Goal: Information Seeking & Learning: Learn about a topic

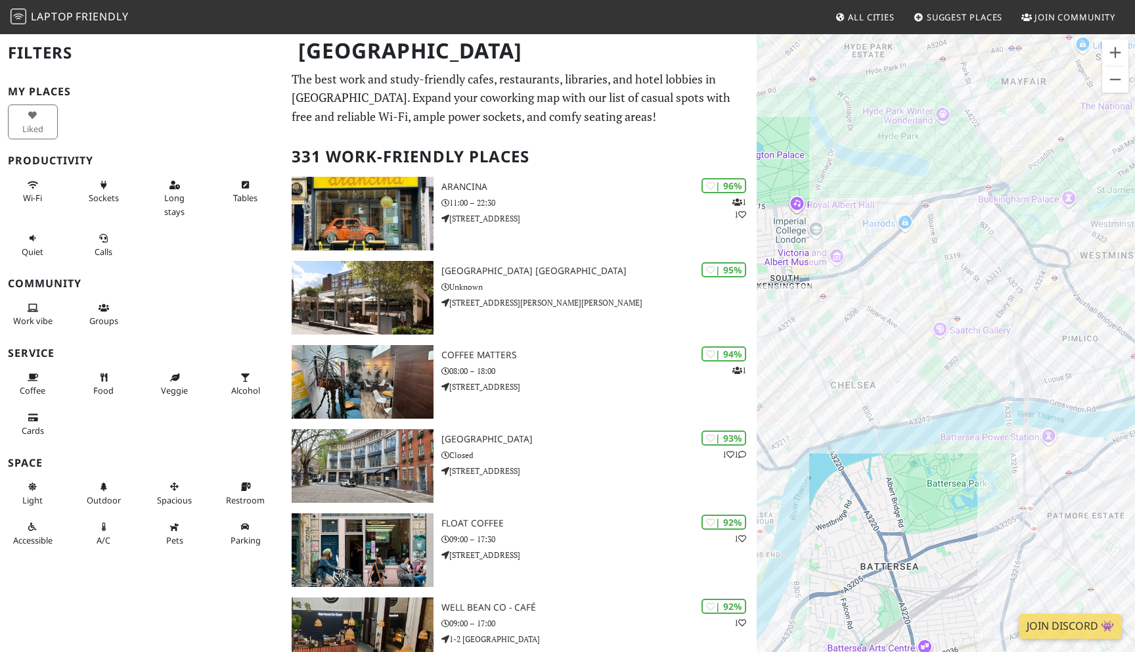
drag, startPoint x: 879, startPoint y: 295, endPoint x: 926, endPoint y: 283, distance: 48.9
click at [926, 283] on div at bounding box center [946, 359] width 378 height 652
drag, startPoint x: 870, startPoint y: 282, endPoint x: 905, endPoint y: 277, distance: 35.9
click at [905, 277] on div at bounding box center [946, 359] width 378 height 652
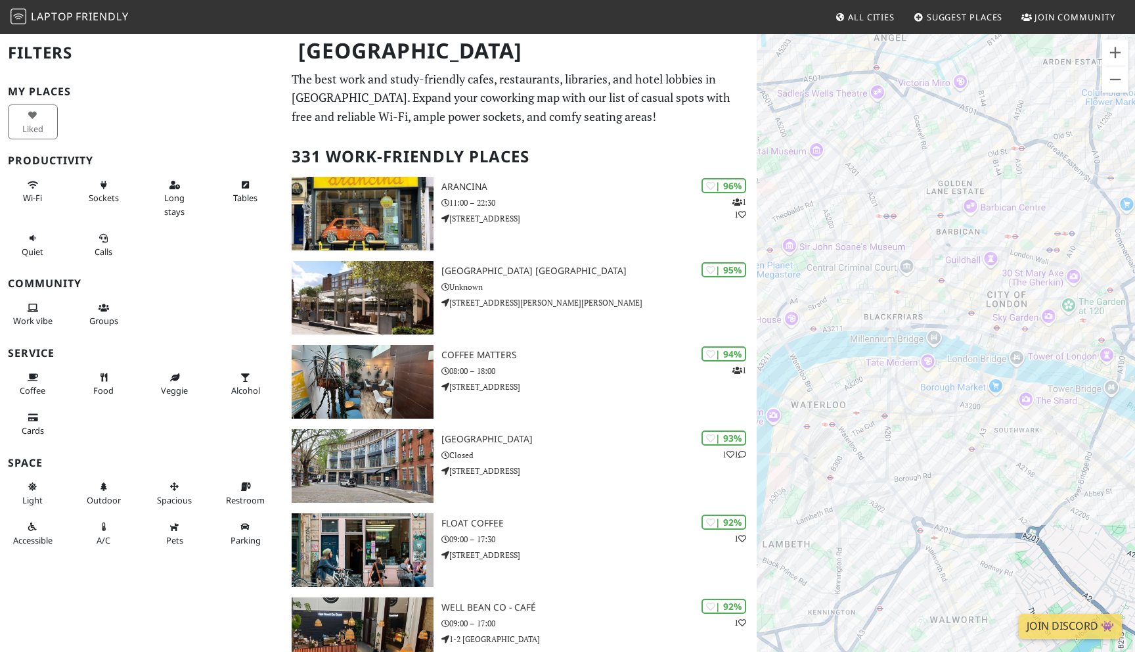
drag, startPoint x: 882, startPoint y: 252, endPoint x: 980, endPoint y: 248, distance: 98.0
click at [980, 248] on div at bounding box center [946, 359] width 378 height 652
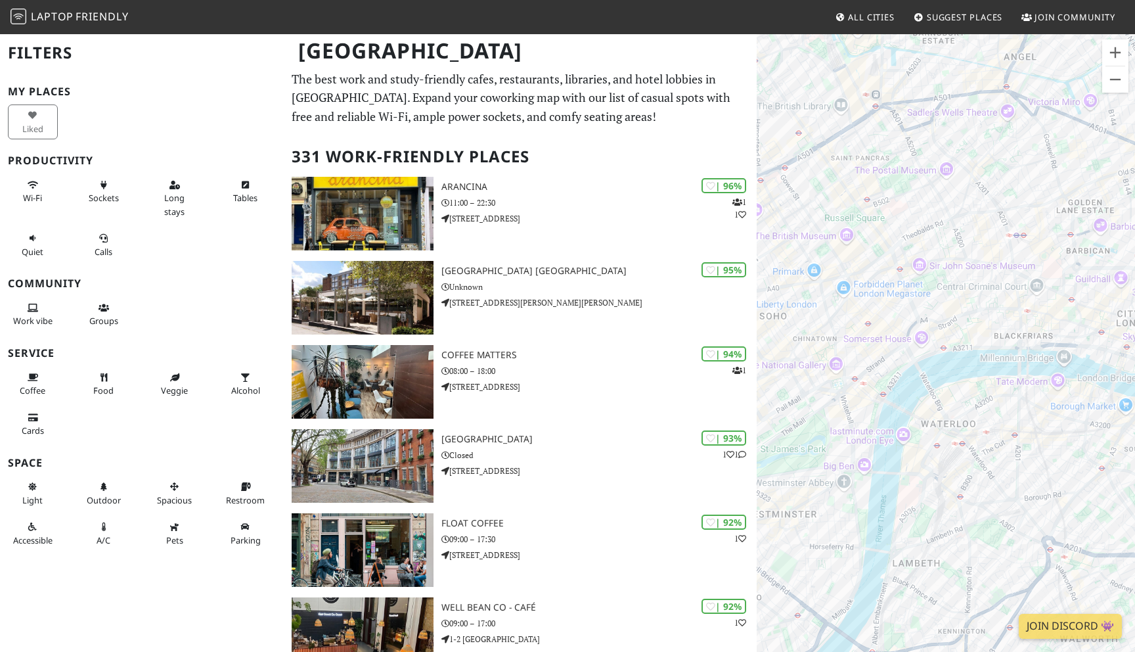
drag, startPoint x: 880, startPoint y: 280, endPoint x: 1029, endPoint y: 302, distance: 150.7
click at [1029, 302] on div at bounding box center [946, 359] width 378 height 652
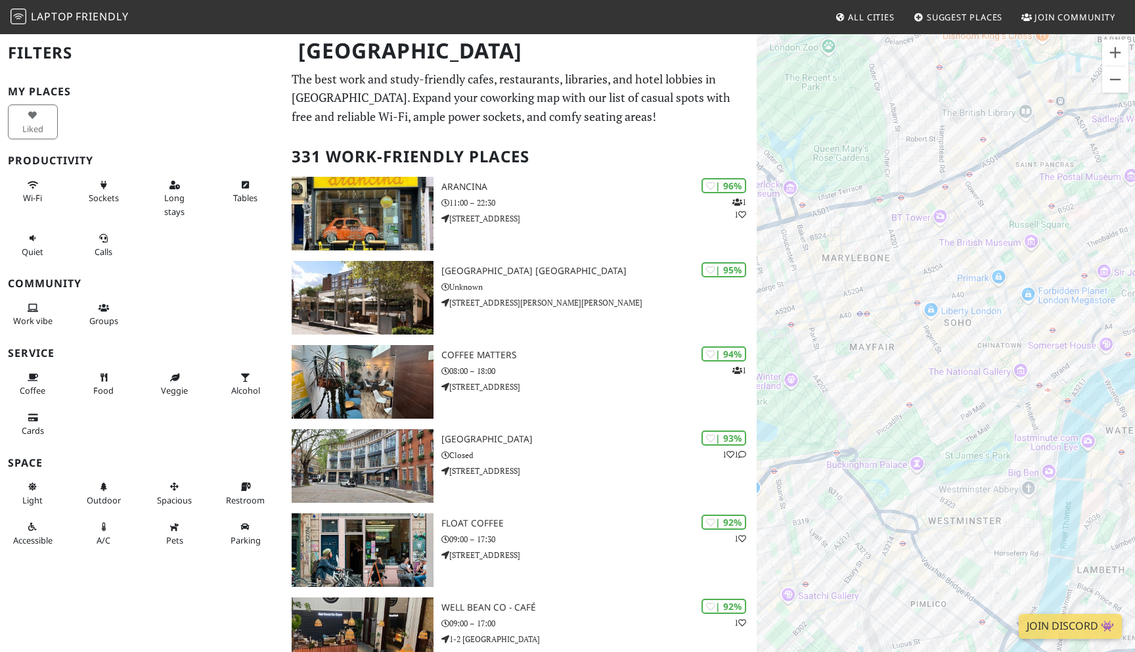
drag, startPoint x: 840, startPoint y: 418, endPoint x: 1022, endPoint y: 421, distance: 182.0
click at [1022, 421] on div at bounding box center [946, 359] width 378 height 652
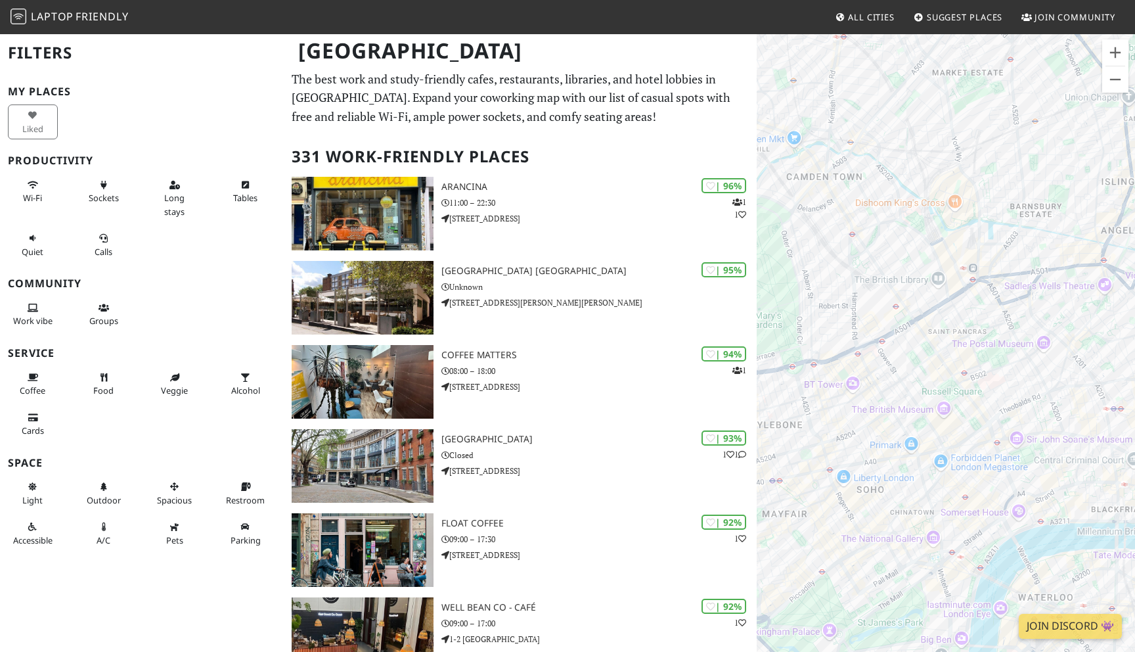
drag, startPoint x: 924, startPoint y: 152, endPoint x: 823, endPoint y: 332, distance: 206.8
click at [823, 332] on div at bounding box center [946, 359] width 378 height 652
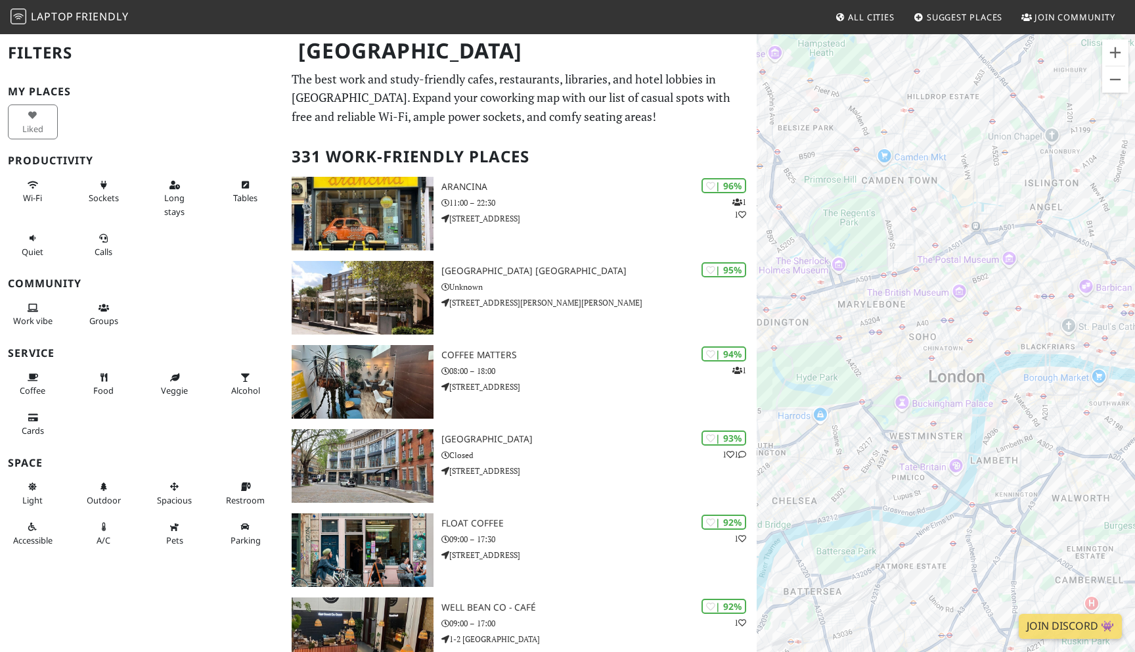
drag, startPoint x: 1000, startPoint y: 214, endPoint x: 1004, endPoint y: 160, distance: 54.7
click at [1004, 160] on div at bounding box center [946, 359] width 378 height 652
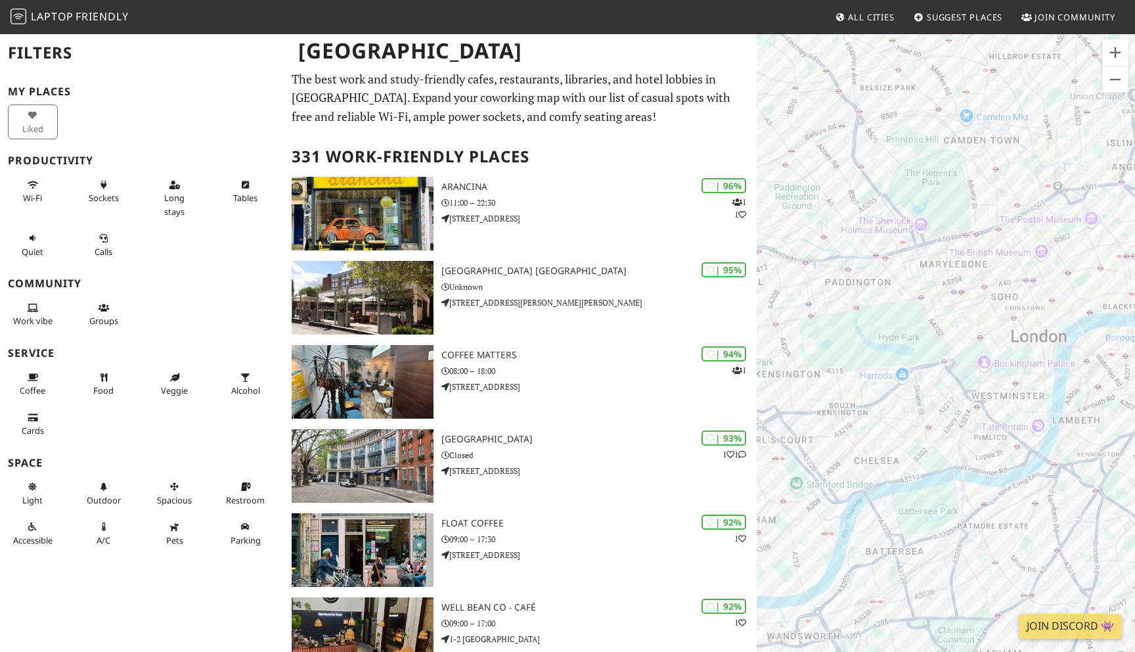
drag, startPoint x: 807, startPoint y: 345, endPoint x: 921, endPoint y: 275, distance: 133.9
click at [921, 275] on div at bounding box center [946, 359] width 378 height 652
click at [930, 353] on div "The Berkeley Café" at bounding box center [946, 359] width 378 height 652
click at [928, 325] on link "The Berkeley Café" at bounding box center [934, 330] width 67 height 10
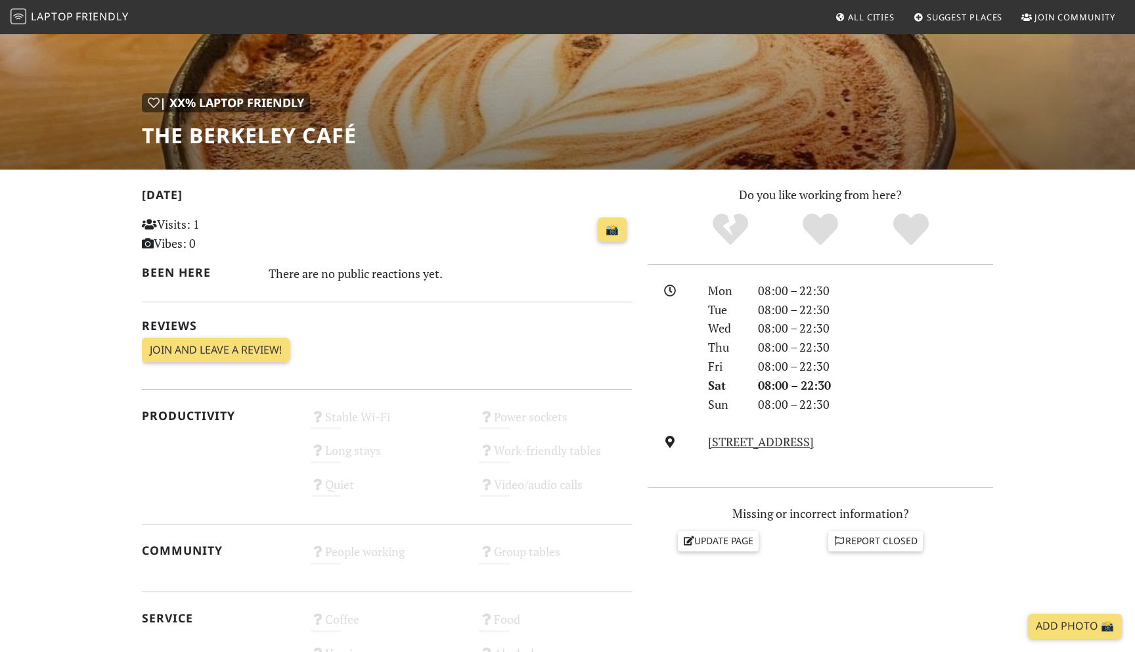
scroll to position [139, 0]
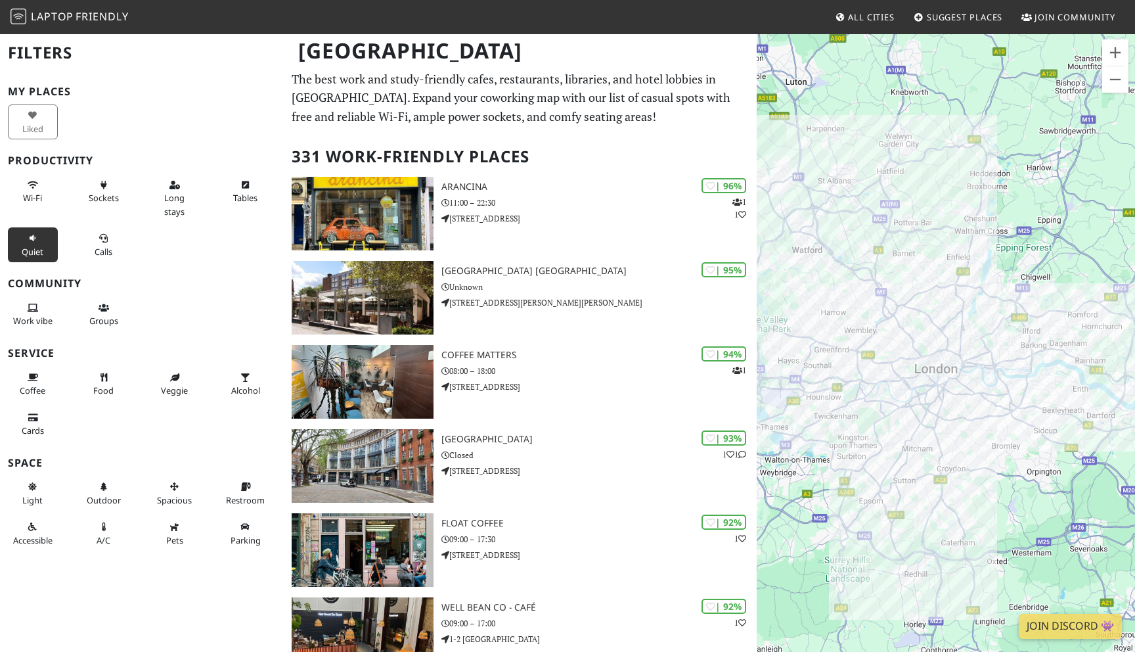
click at [30, 241] on icon at bounding box center [33, 239] width 11 height 9
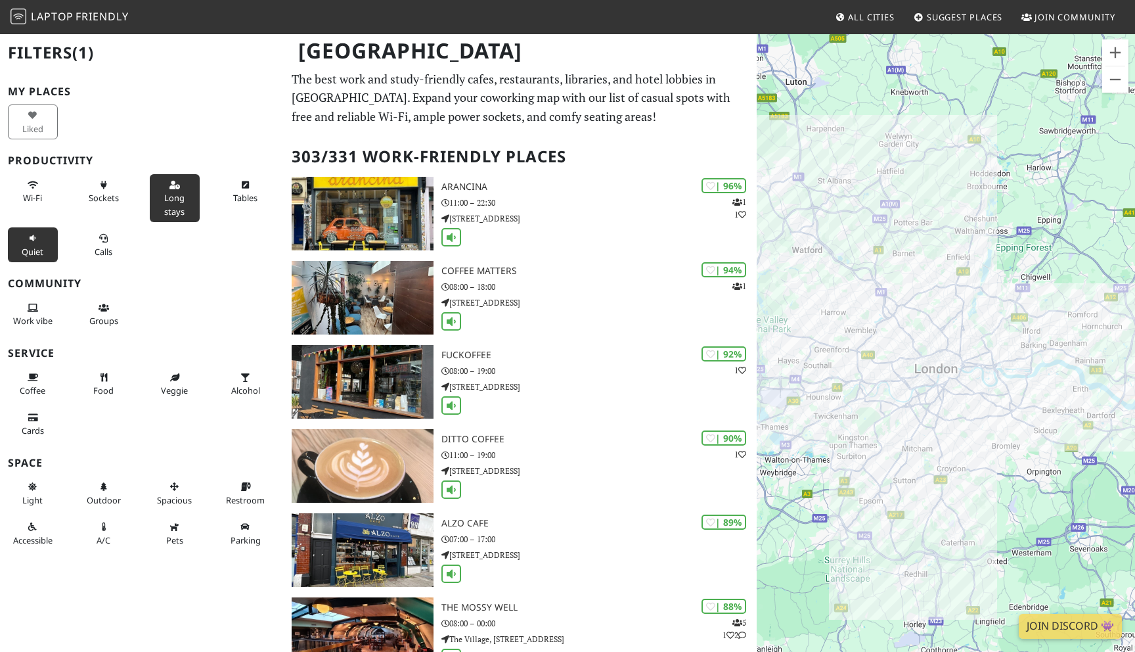
click at [169, 201] on span "Long stays" at bounding box center [174, 204] width 20 height 25
click at [117, 200] on span "Sockets" at bounding box center [104, 198] width 30 height 12
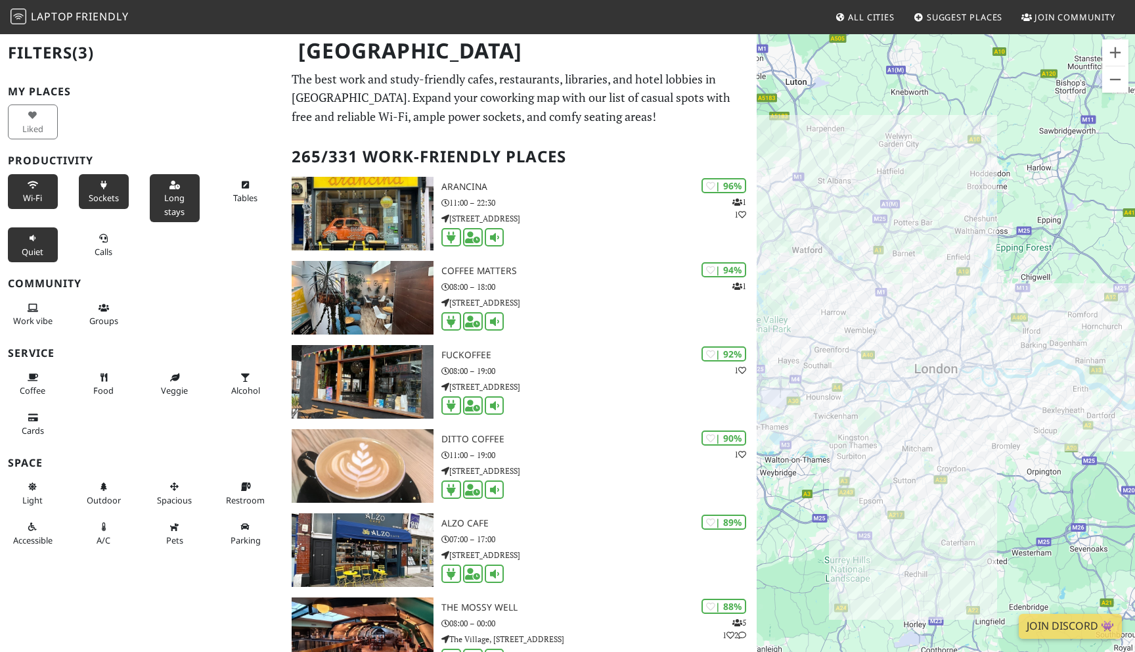
click at [39, 195] on span "Wi-Fi" at bounding box center [32, 198] width 19 height 12
click at [238, 187] on button "Tables" at bounding box center [246, 191] width 50 height 35
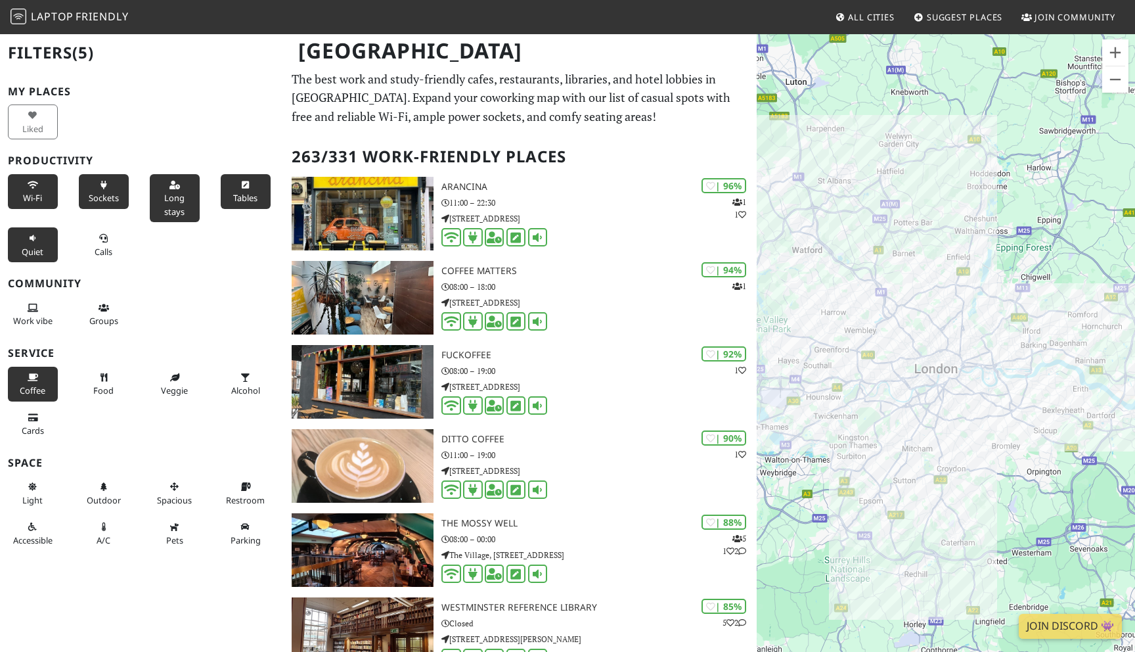
click at [35, 384] on span "Coffee" at bounding box center [33, 390] width 26 height 12
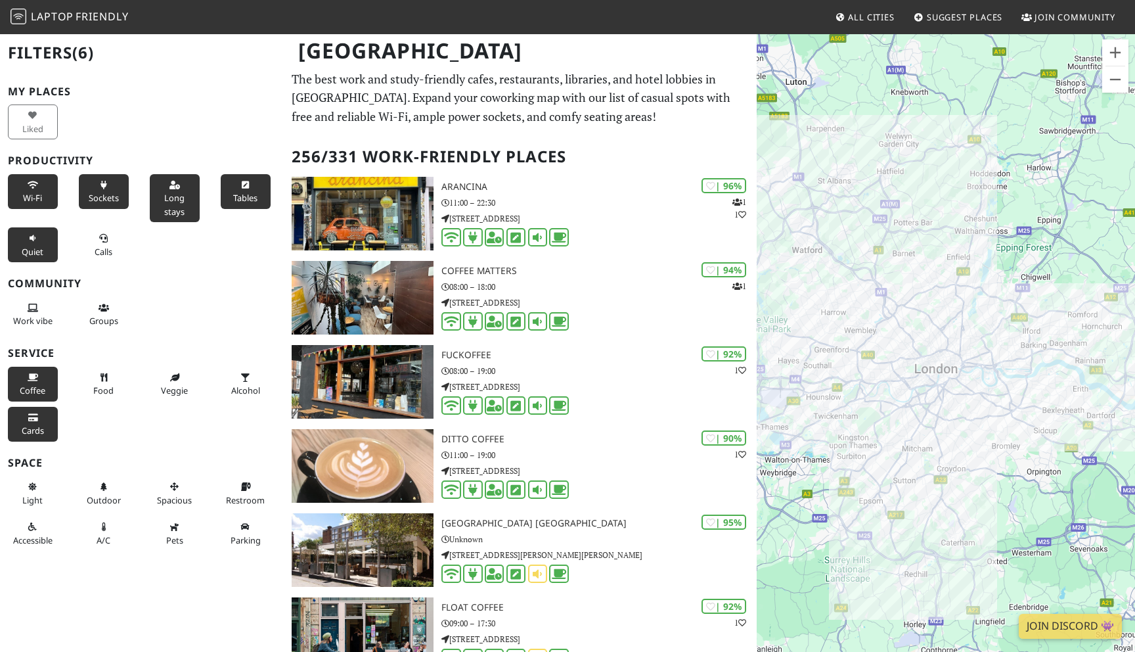
click at [43, 415] on button "Cards" at bounding box center [33, 424] width 50 height 35
click at [185, 483] on button "Spacious" at bounding box center [175, 493] width 50 height 35
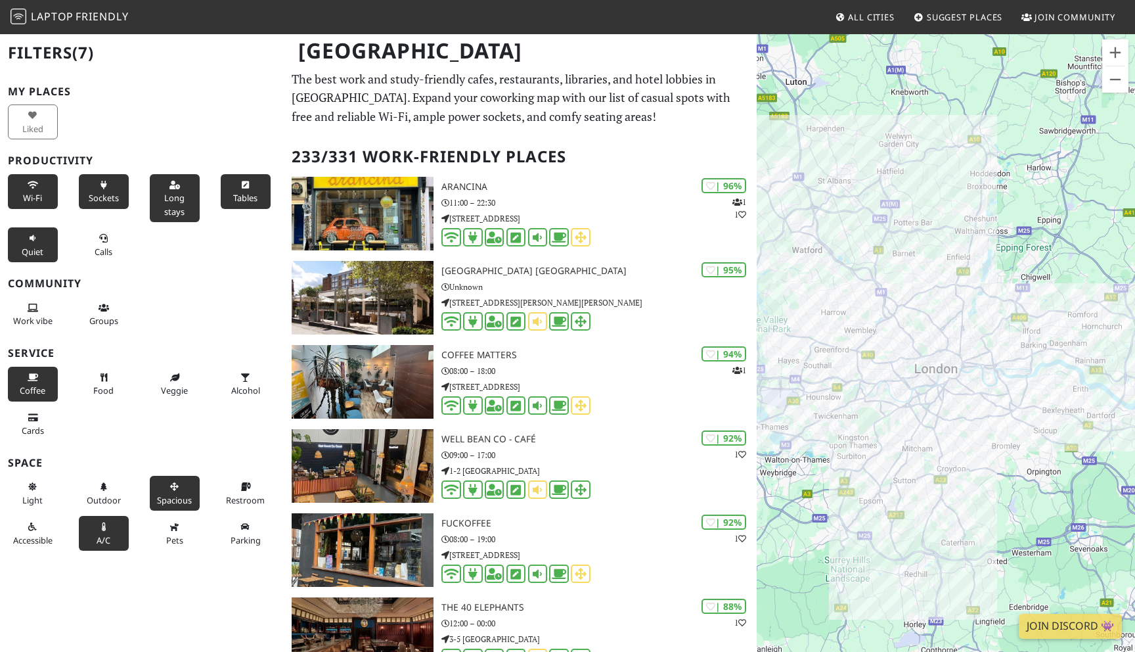
click at [103, 532] on button "A/C" at bounding box center [104, 533] width 50 height 35
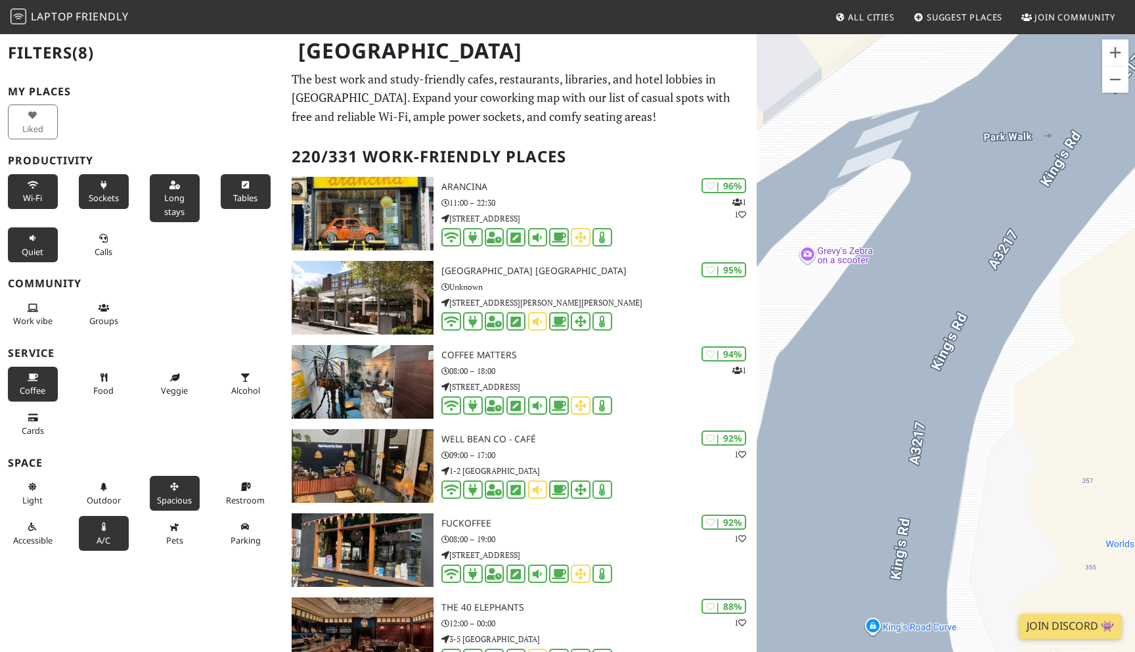
drag, startPoint x: 1007, startPoint y: 203, endPoint x: 901, endPoint y: 335, distance: 169.2
click at [901, 335] on div at bounding box center [946, 359] width 378 height 652
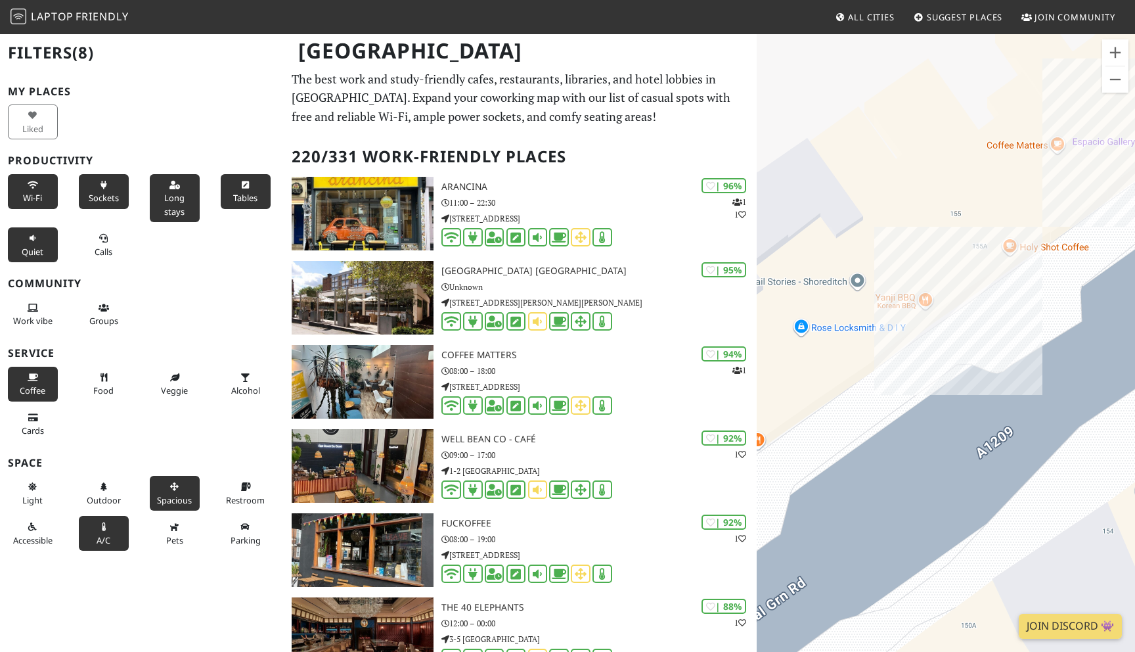
drag, startPoint x: 754, startPoint y: 380, endPoint x: 997, endPoint y: 304, distance: 254.6
click at [997, 304] on div at bounding box center [946, 359] width 378 height 652
